Goal: Task Accomplishment & Management: Manage account settings

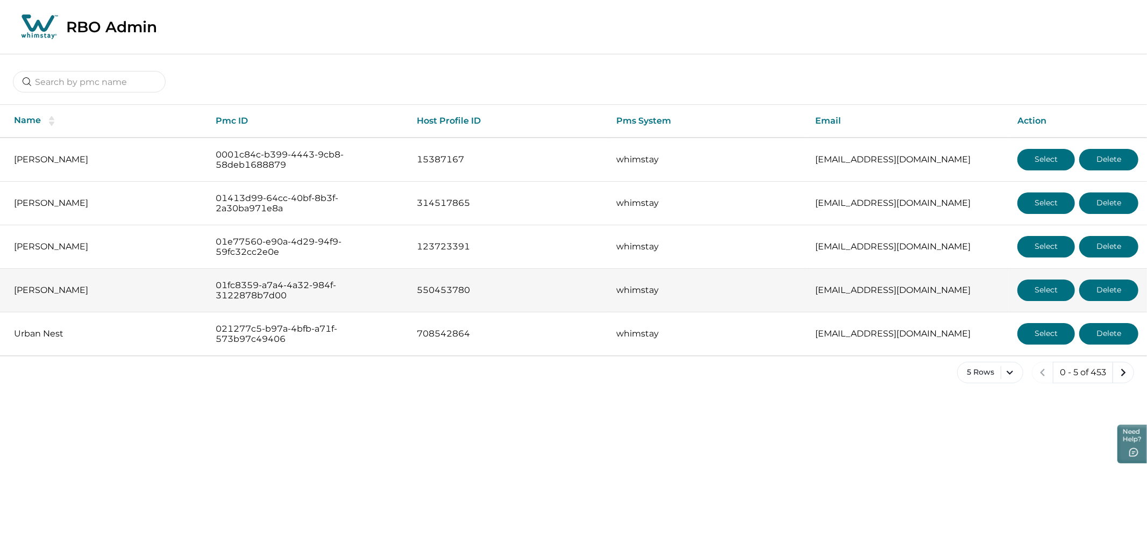
click at [1034, 283] on button "Select" at bounding box center [1046, 291] width 58 height 22
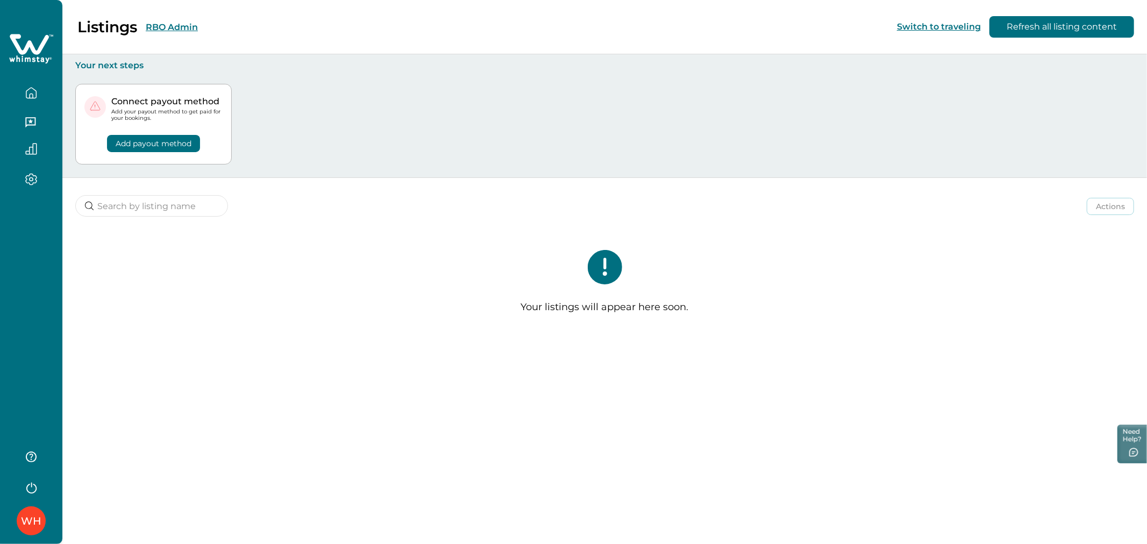
click at [187, 23] on button "RBO Admin" at bounding box center [172, 27] width 52 height 10
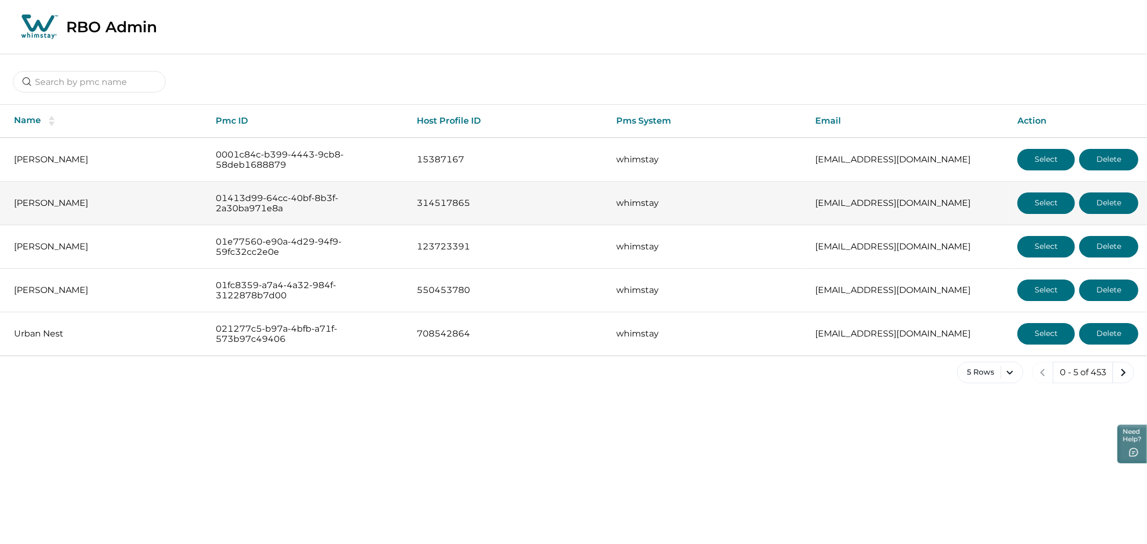
click at [1029, 211] on button "Select" at bounding box center [1046, 203] width 58 height 22
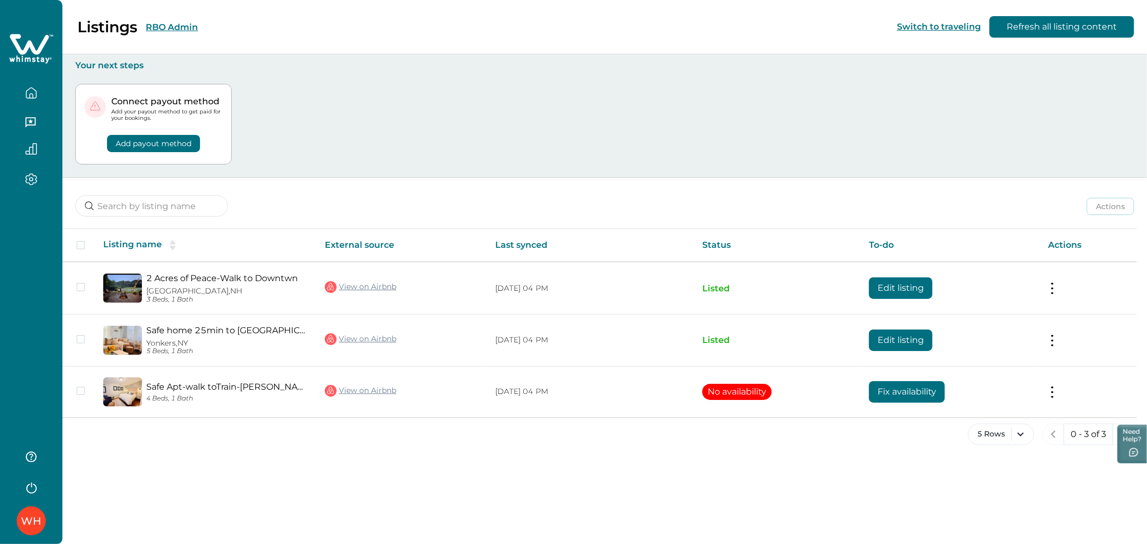
click at [182, 28] on button "RBO Admin" at bounding box center [172, 27] width 52 height 10
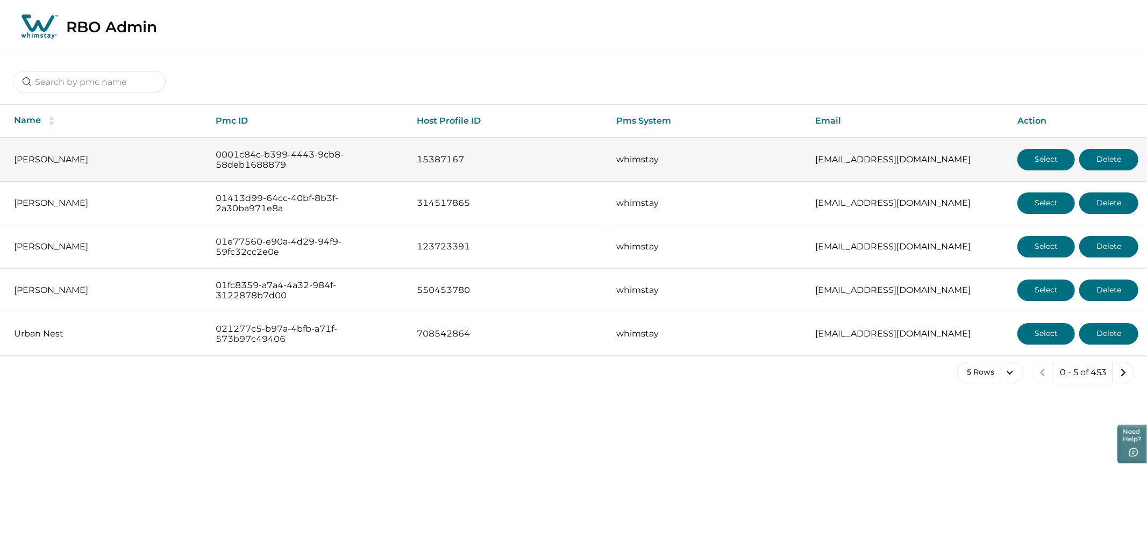
click at [1057, 163] on button "Select" at bounding box center [1046, 160] width 58 height 22
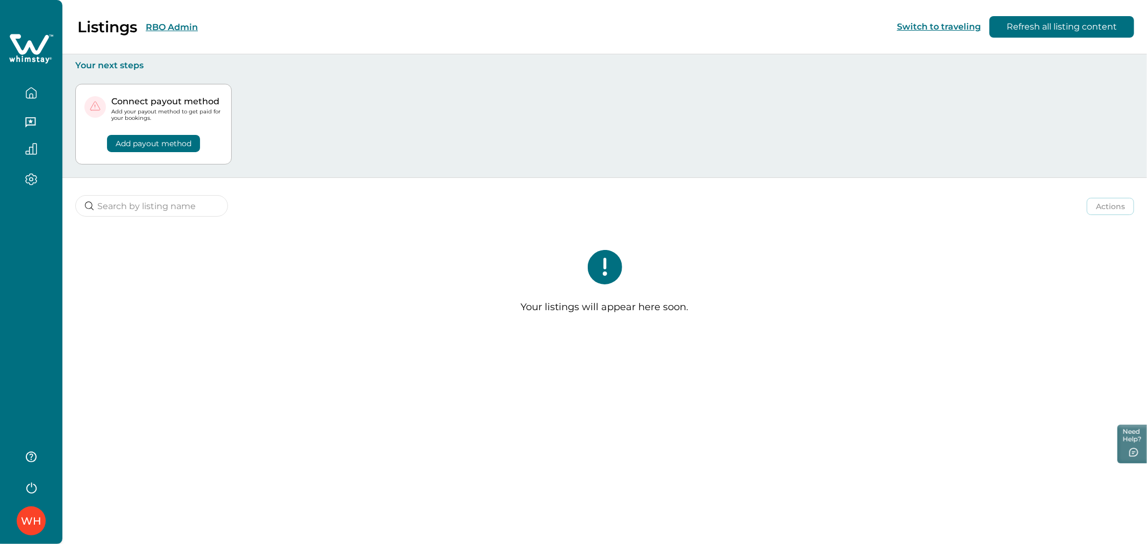
click at [189, 26] on button "RBO Admin" at bounding box center [172, 27] width 52 height 10
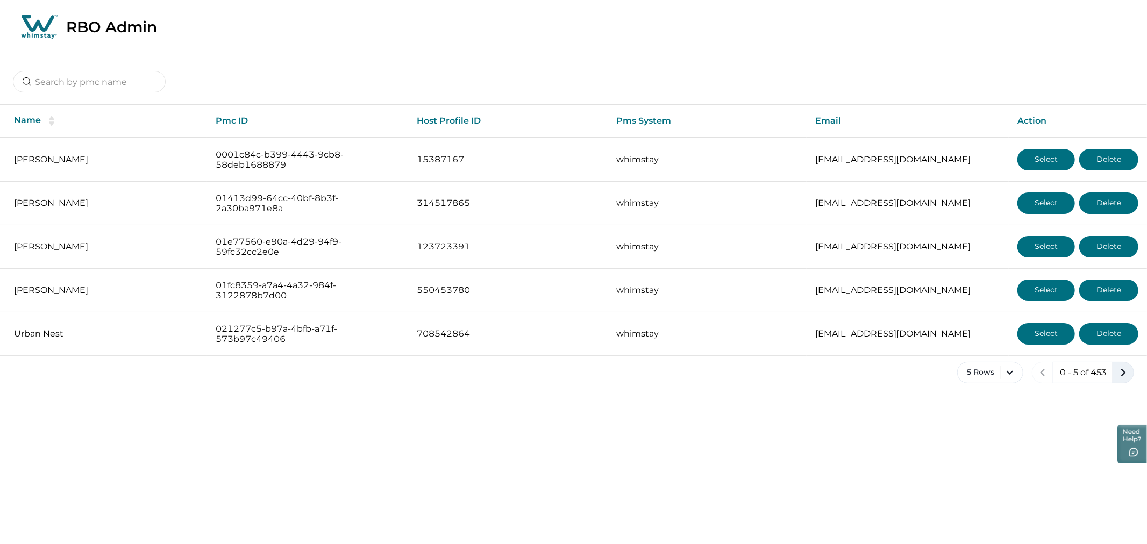
click at [1124, 374] on icon "next page" at bounding box center [1123, 373] width 5 height 8
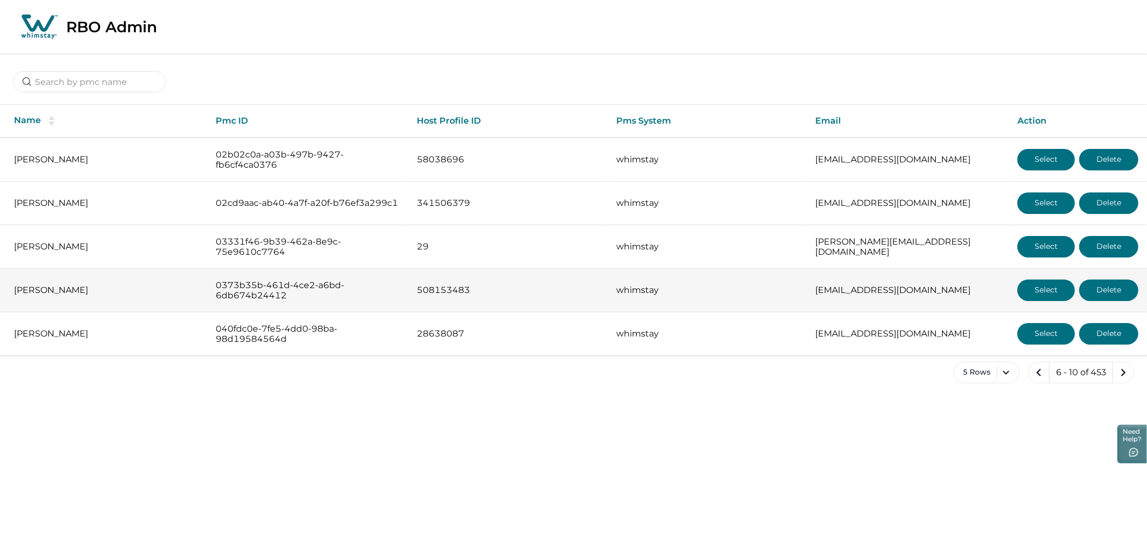
click at [1034, 288] on button "Select" at bounding box center [1046, 291] width 58 height 22
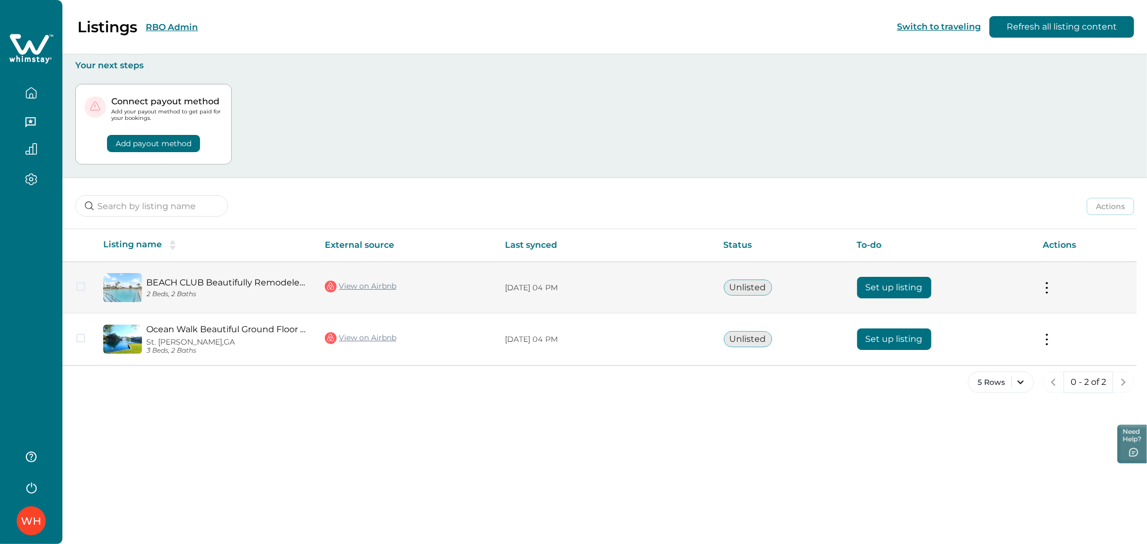
click at [921, 287] on button "Set up listing" at bounding box center [894, 288] width 74 height 22
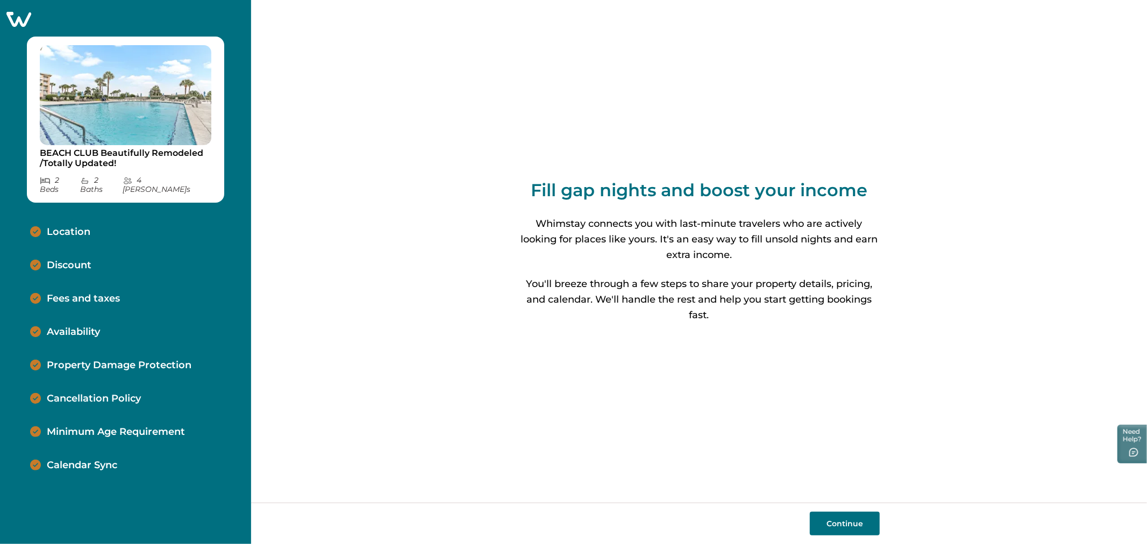
click at [15, 16] on icon at bounding box center [18, 19] width 25 height 15
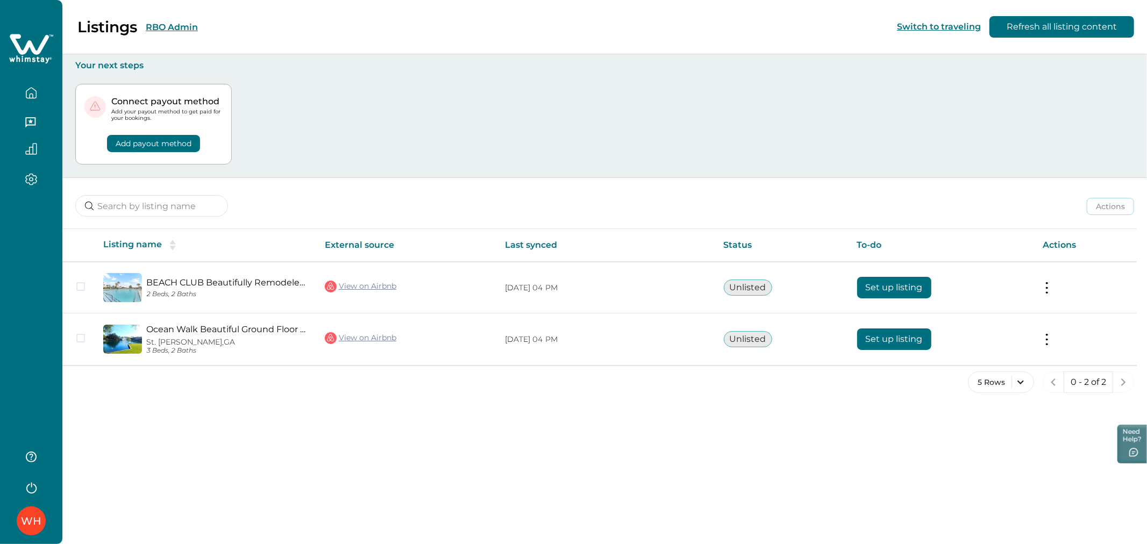
click at [179, 28] on button "RBO Admin" at bounding box center [172, 27] width 52 height 10
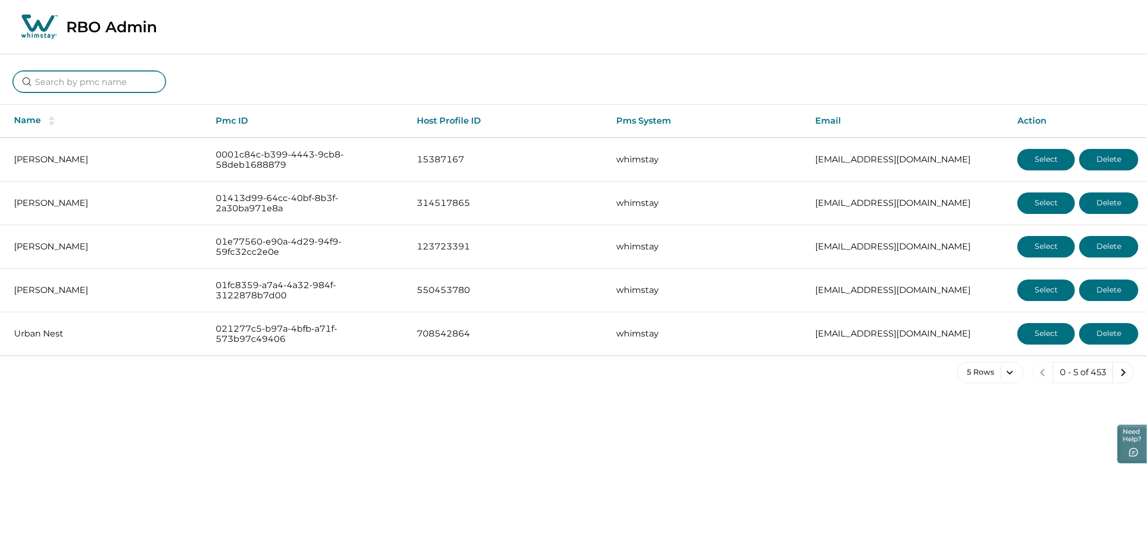
click at [124, 74] on input at bounding box center [89, 82] width 153 height 22
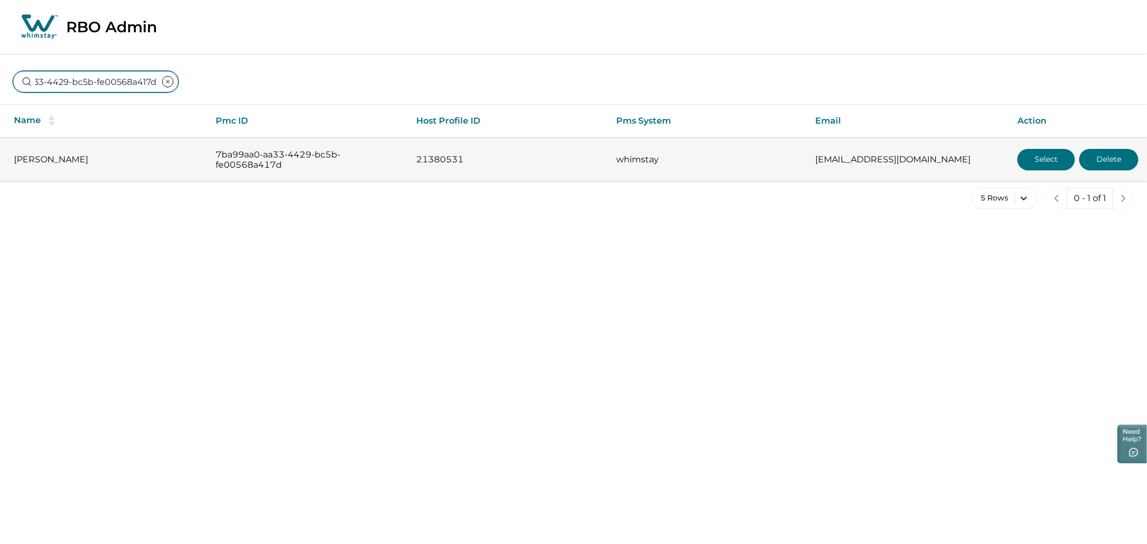
type input "7ba99aa0-aa33-4429-bc5b-fe00568a417d"
click at [1037, 149] on button "Select" at bounding box center [1046, 160] width 58 height 22
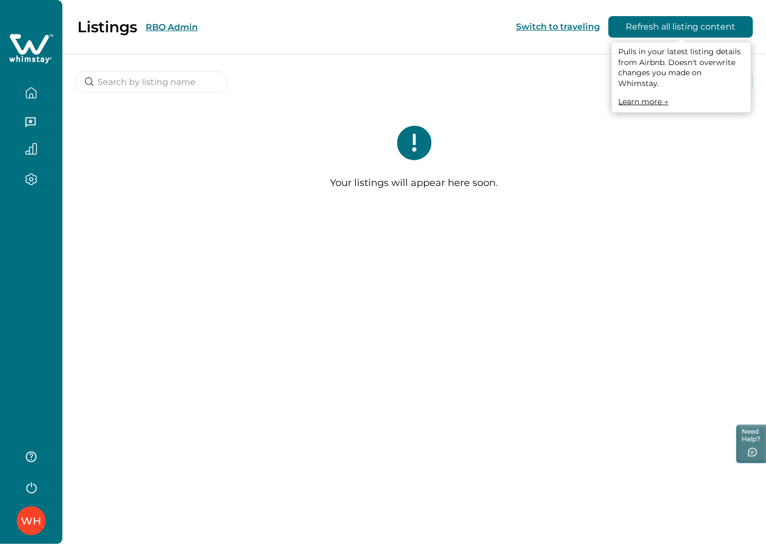
click at [676, 29] on button "Refresh all listing content" at bounding box center [681, 27] width 145 height 22
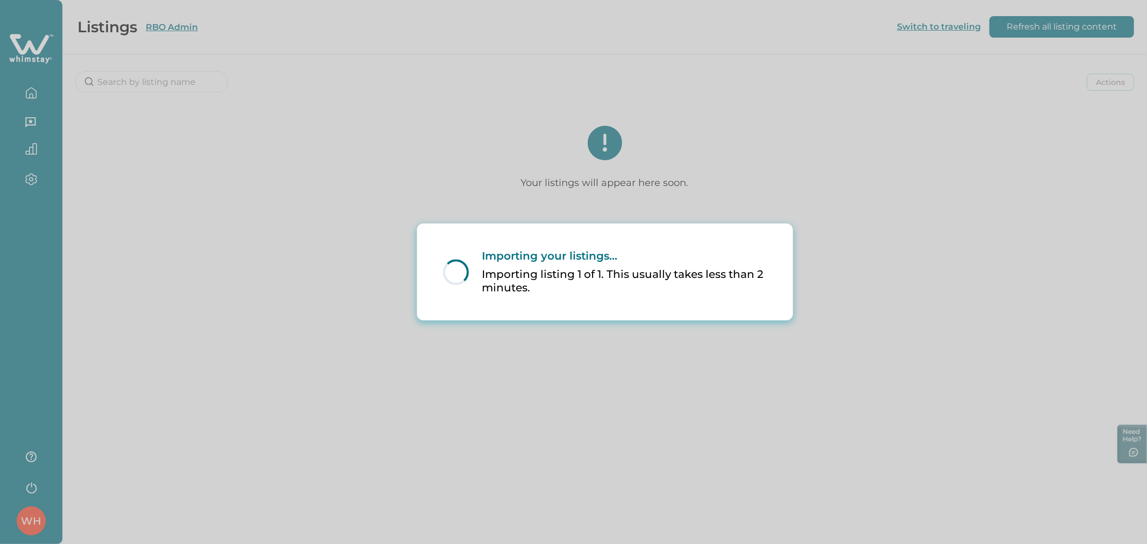
click at [851, 138] on div "Loading... Importing your listings... Importing listing 1 of 1. This usually ta…" at bounding box center [573, 272] width 1147 height 544
click at [867, 176] on div "Loading... Importing your listings... Importing listing 1 of 1. This usually ta…" at bounding box center [573, 272] width 1147 height 544
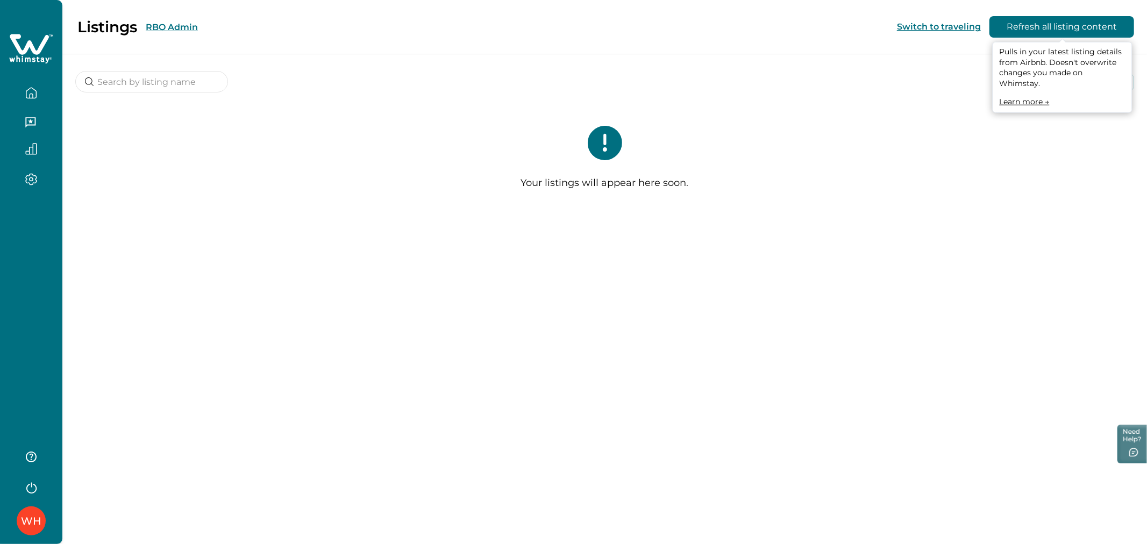
click at [1015, 36] on button "Refresh all listing content" at bounding box center [1061, 27] width 145 height 22
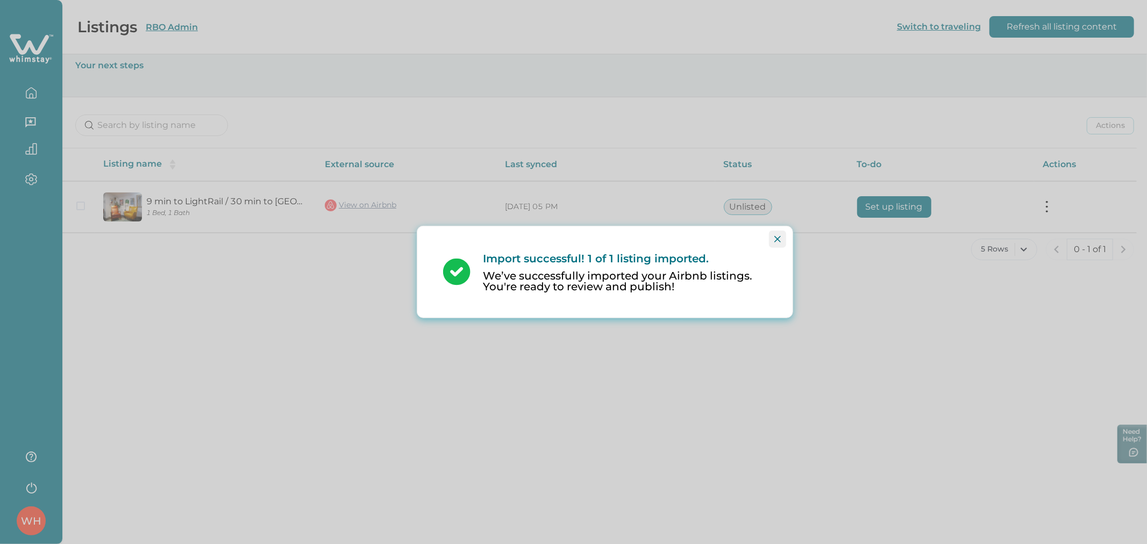
click at [781, 235] on button "Close" at bounding box center [777, 239] width 17 height 17
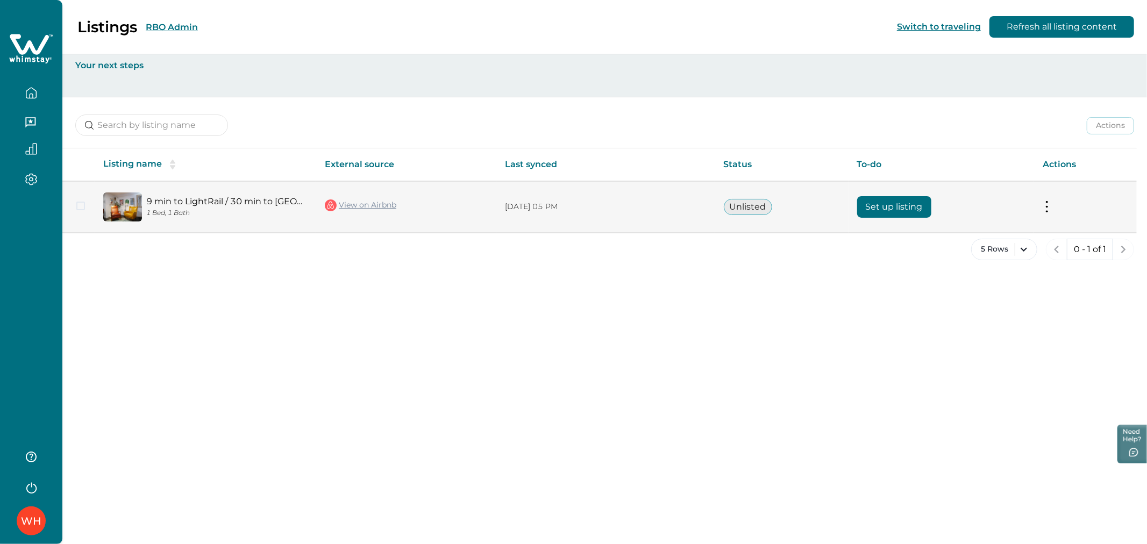
click at [897, 210] on button "Set up listing" at bounding box center [894, 207] width 74 height 22
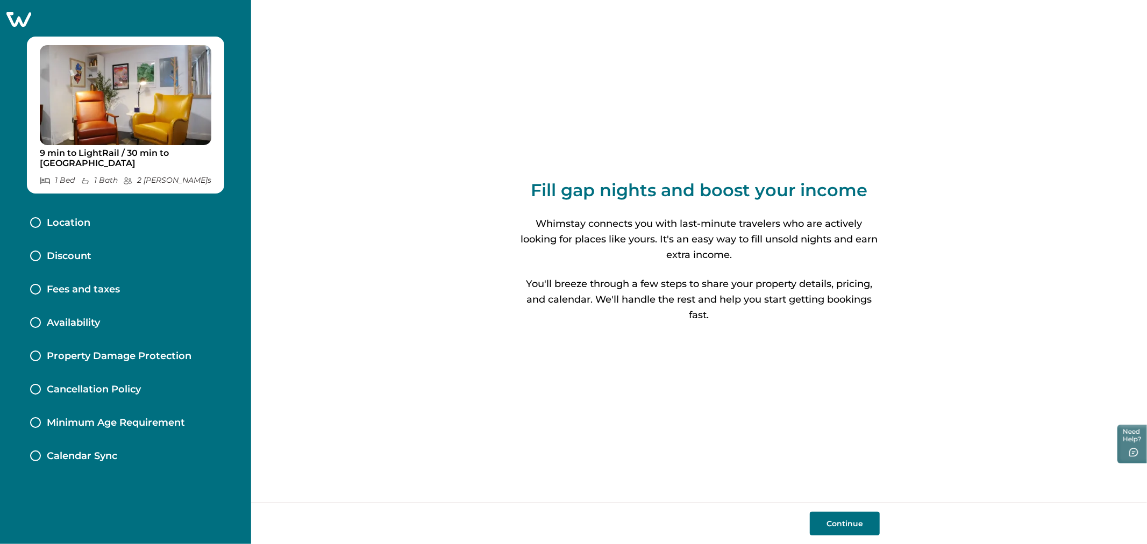
click at [15, 17] on icon at bounding box center [18, 19] width 25 height 15
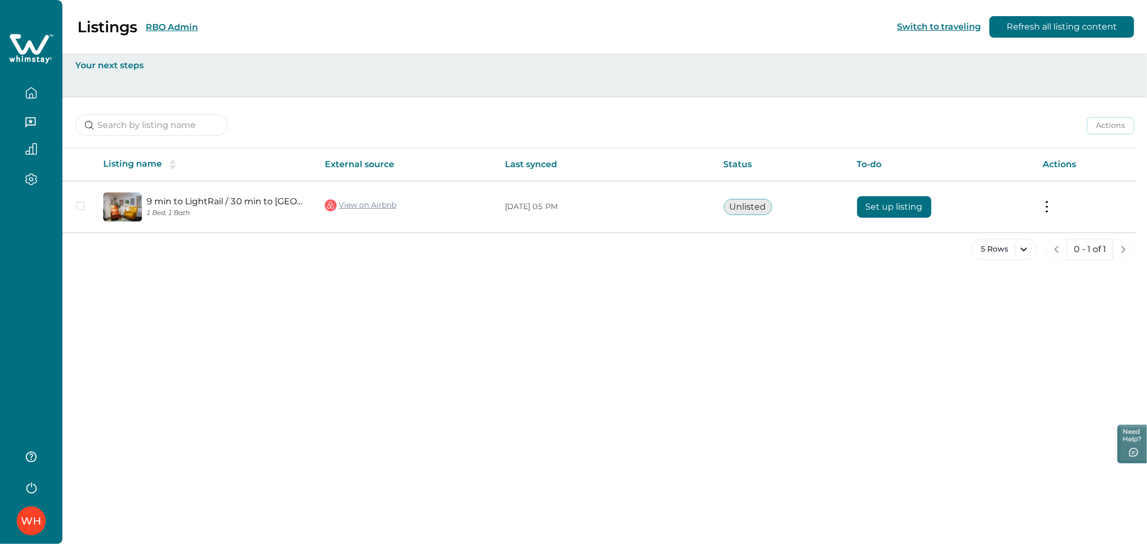
click at [191, 22] on button "RBO Admin" at bounding box center [172, 27] width 52 height 10
